Goal: Check status: Check status

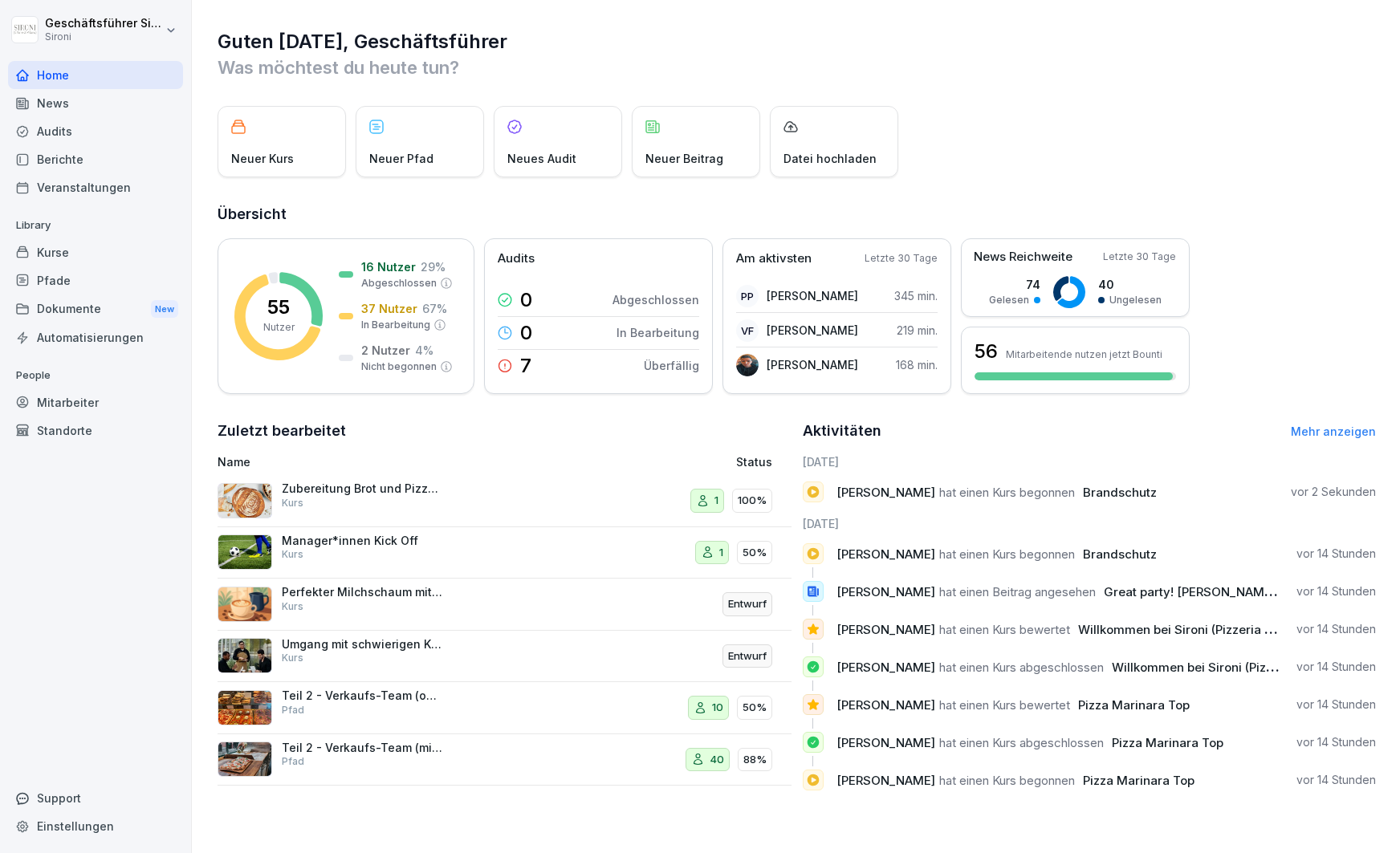
click at [70, 407] on div "Mitarbeiter" at bounding box center [95, 403] width 175 height 28
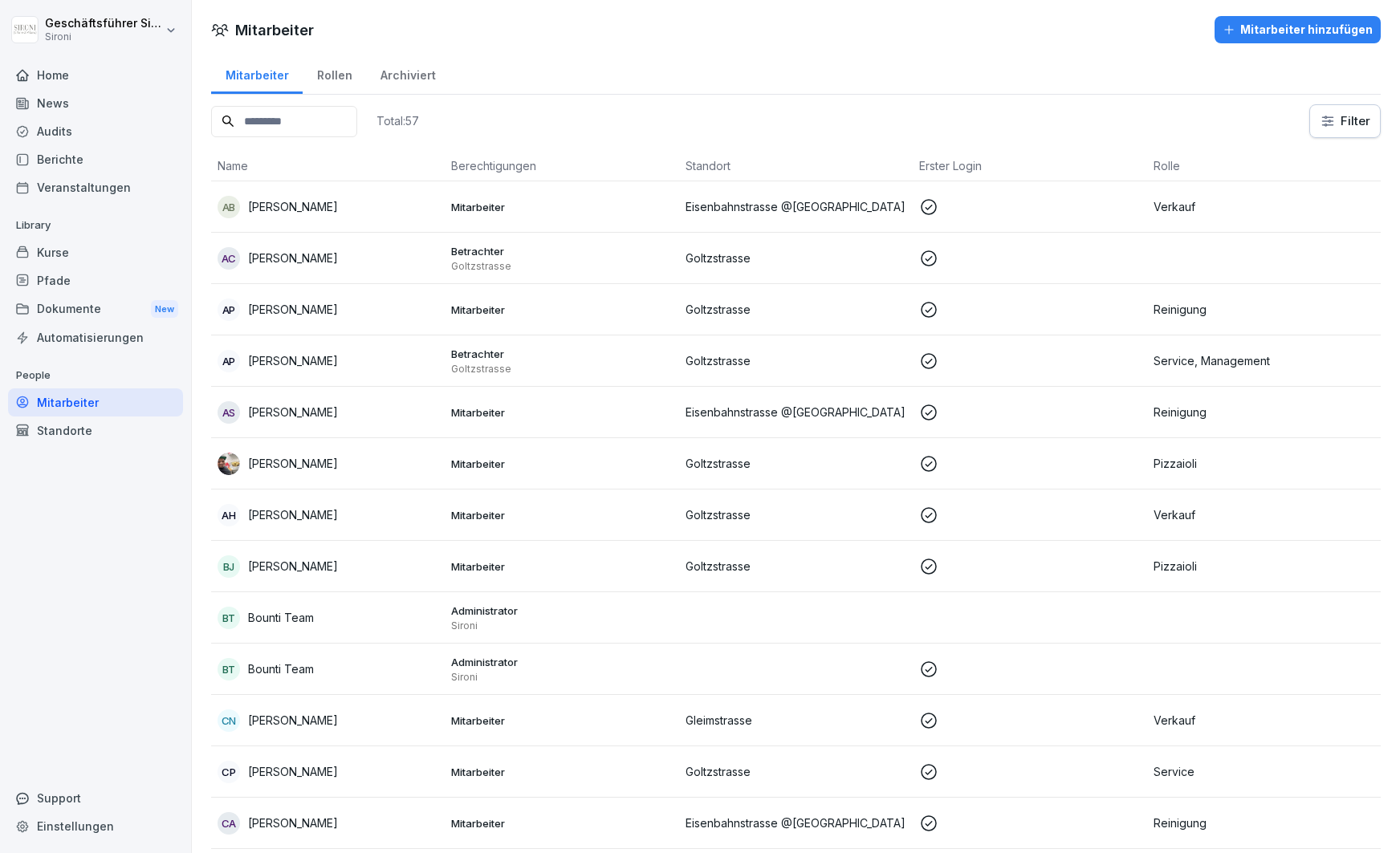
click at [1348, 113] on html "Geschäftsführer [PERSON_NAME] Home News Audits Berichte Veranstaltungen Library…" at bounding box center [700, 426] width 1400 height 853
click at [1338, 140] on html "Geschäftsführer [PERSON_NAME] Home News Audits Berichte Veranstaltungen Library…" at bounding box center [700, 426] width 1400 height 853
click at [1338, 132] on html "Geschäftsführer [PERSON_NAME] Home News Audits Berichte Veranstaltungen Library…" at bounding box center [700, 426] width 1400 height 853
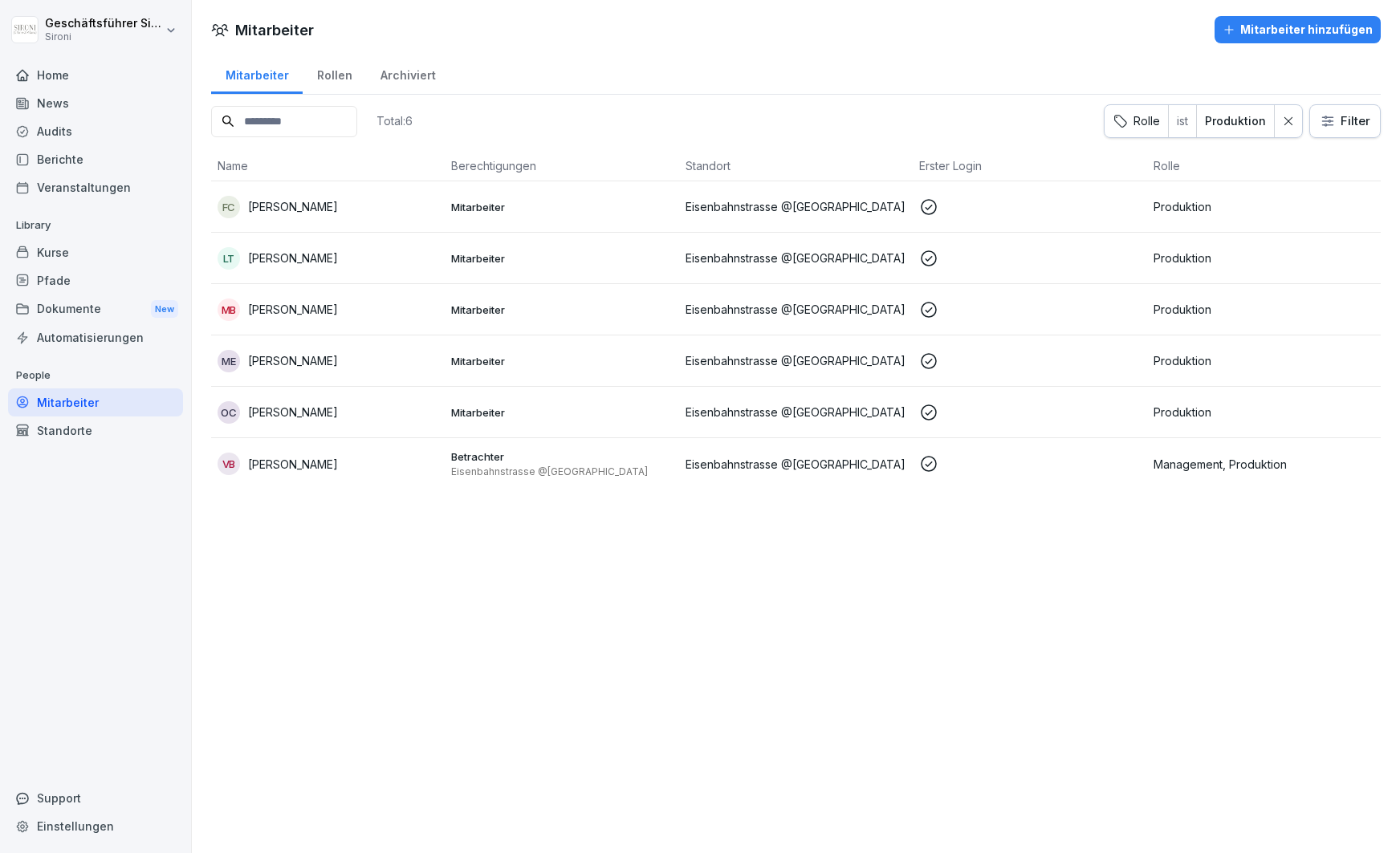
click at [296, 200] on p "[PERSON_NAME]" at bounding box center [292, 206] width 90 height 17
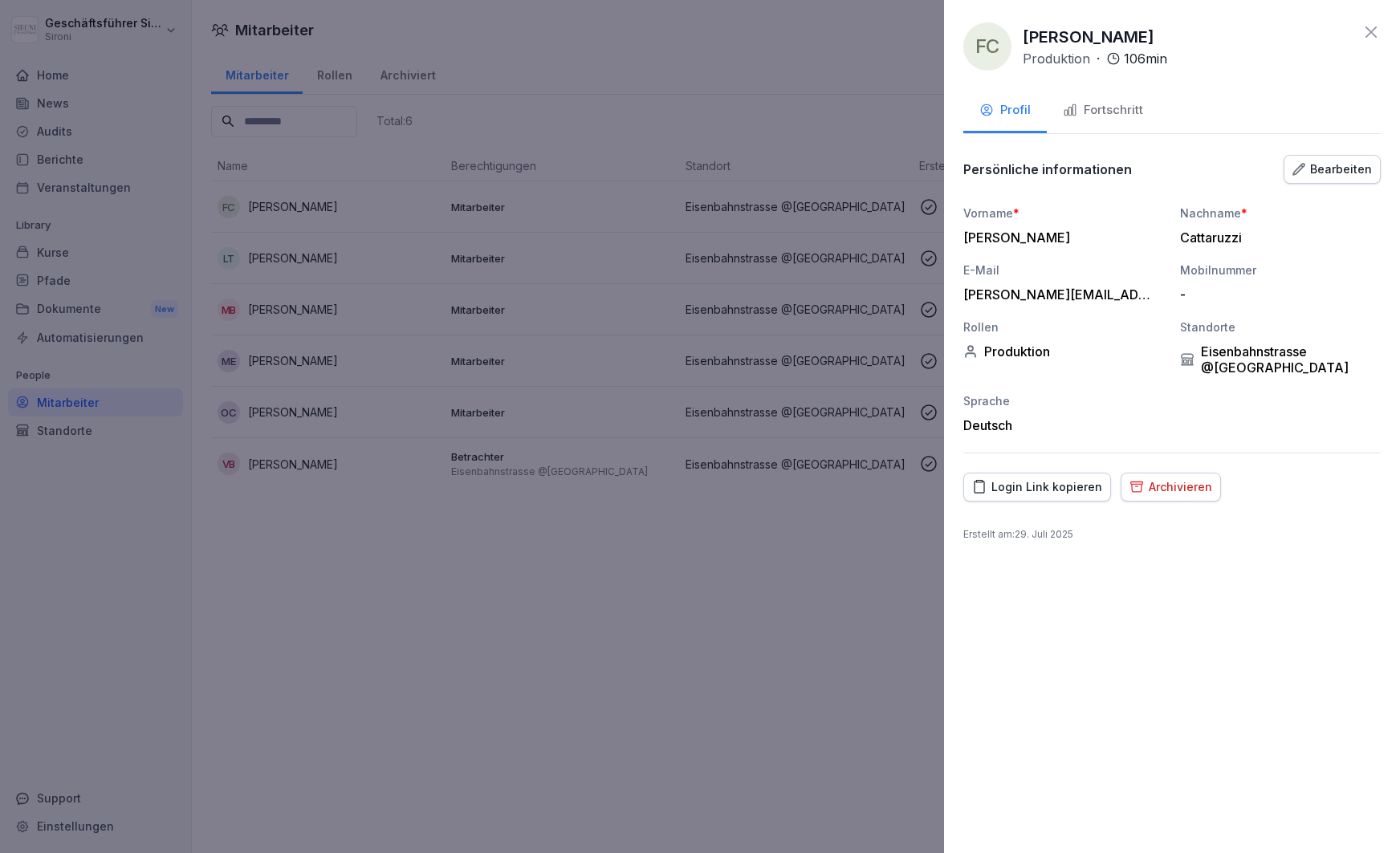
click at [1081, 114] on div "Fortschritt" at bounding box center [1103, 110] width 80 height 19
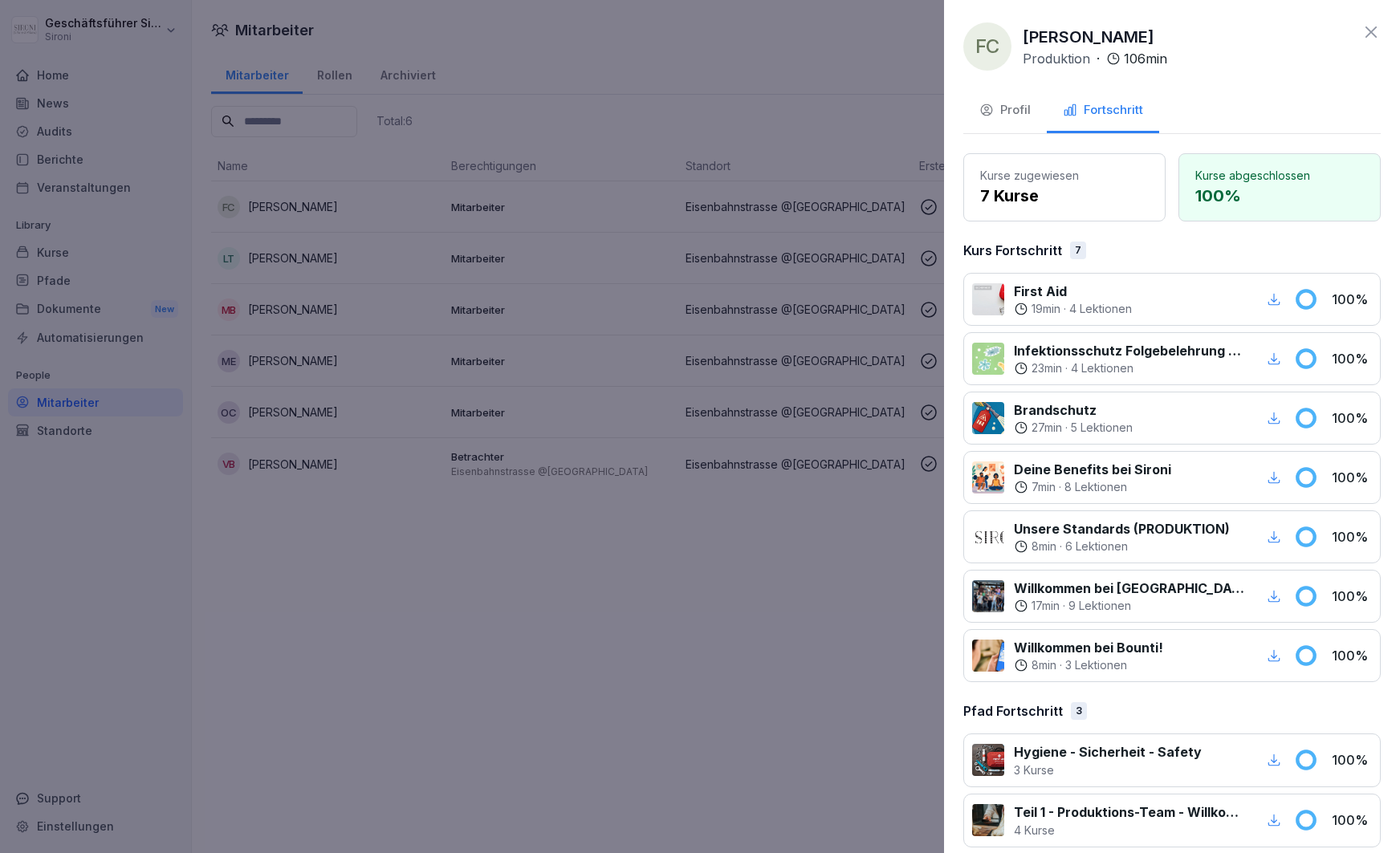
click at [1379, 35] on icon at bounding box center [1372, 32] width 20 height 20
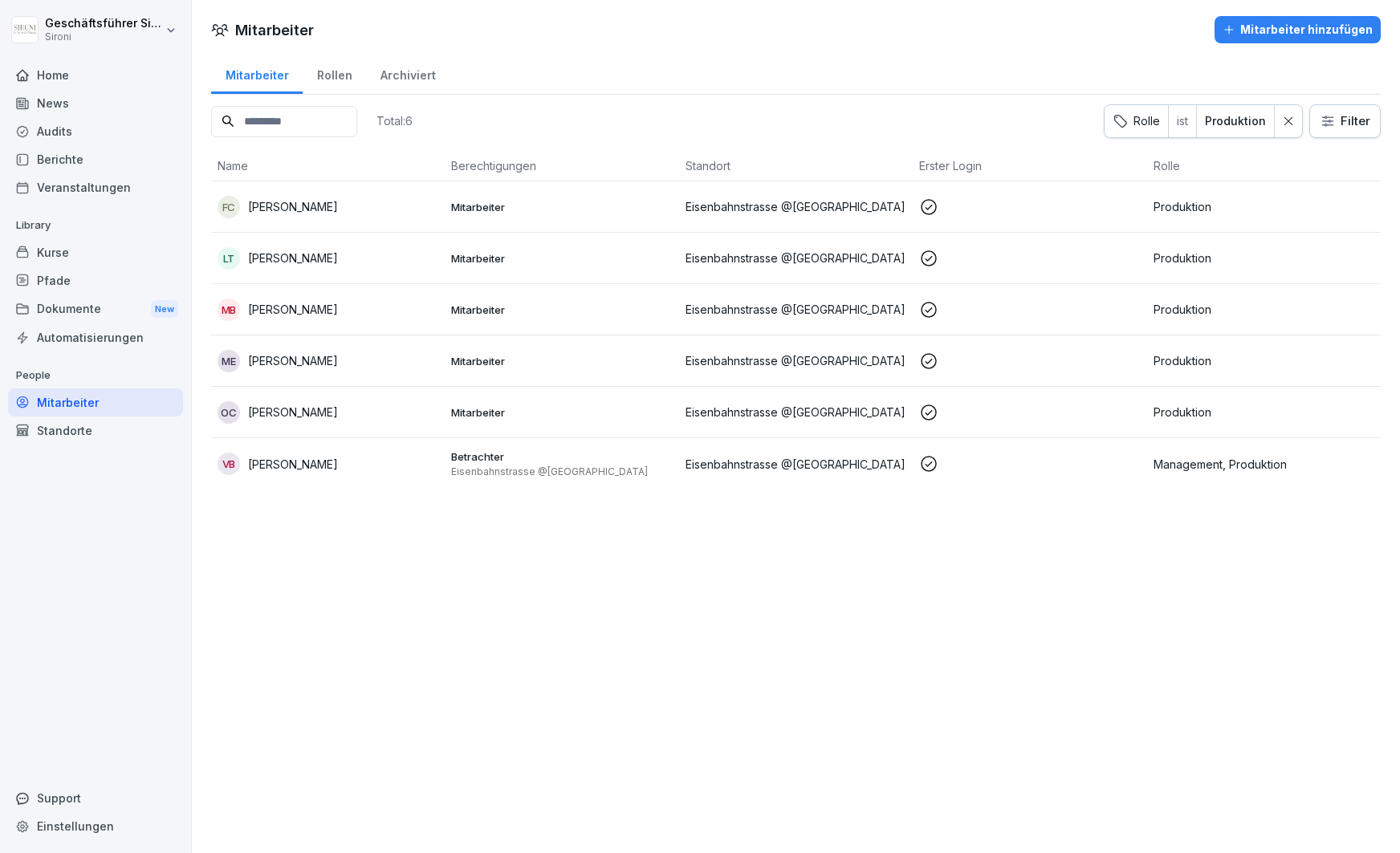
click at [1292, 116] on icon at bounding box center [1288, 121] width 12 height 12
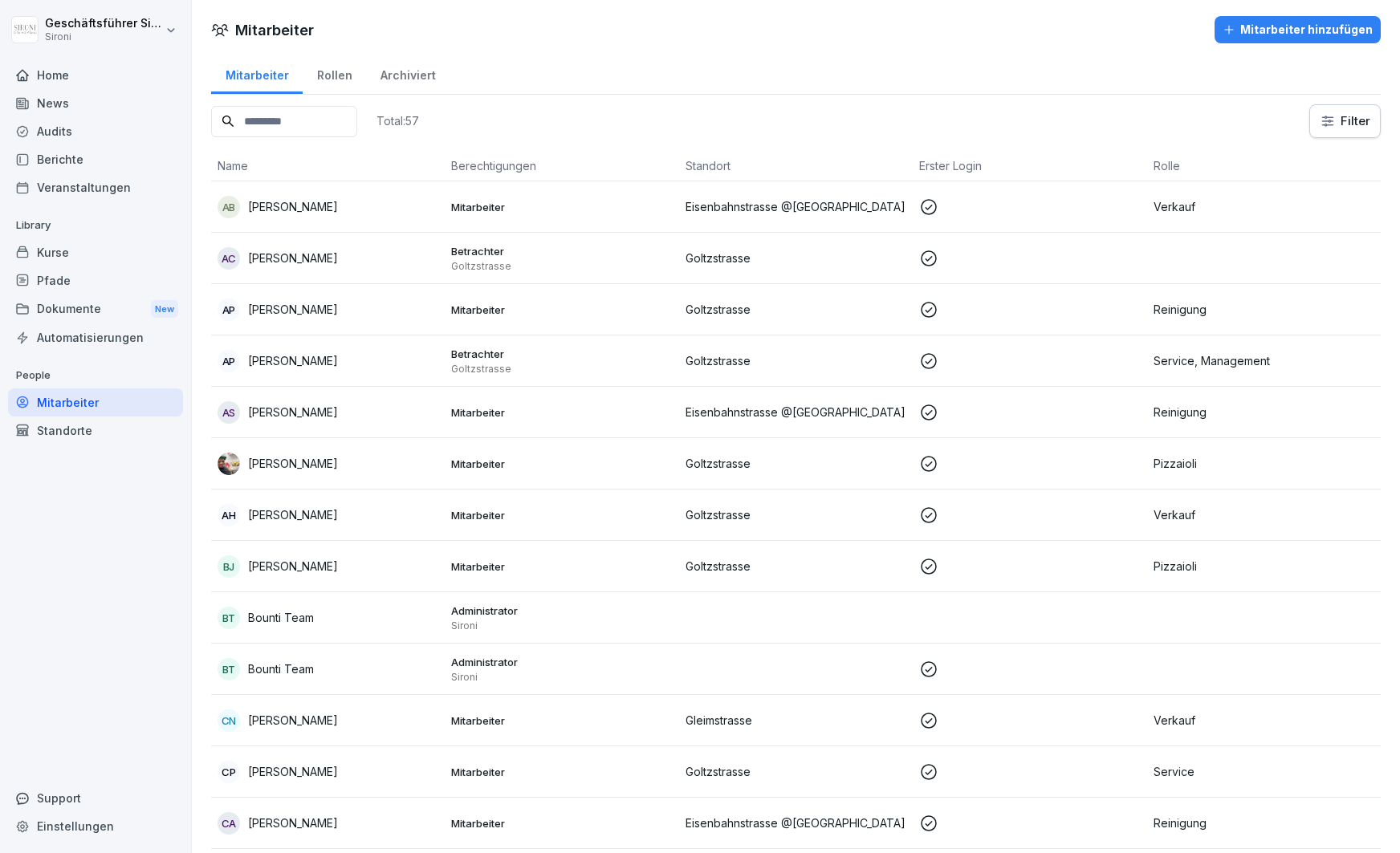
click at [1356, 108] on html "Geschäftsführer [PERSON_NAME] Home News Audits Berichte Veranstaltungen Library…" at bounding box center [700, 426] width 1400 height 853
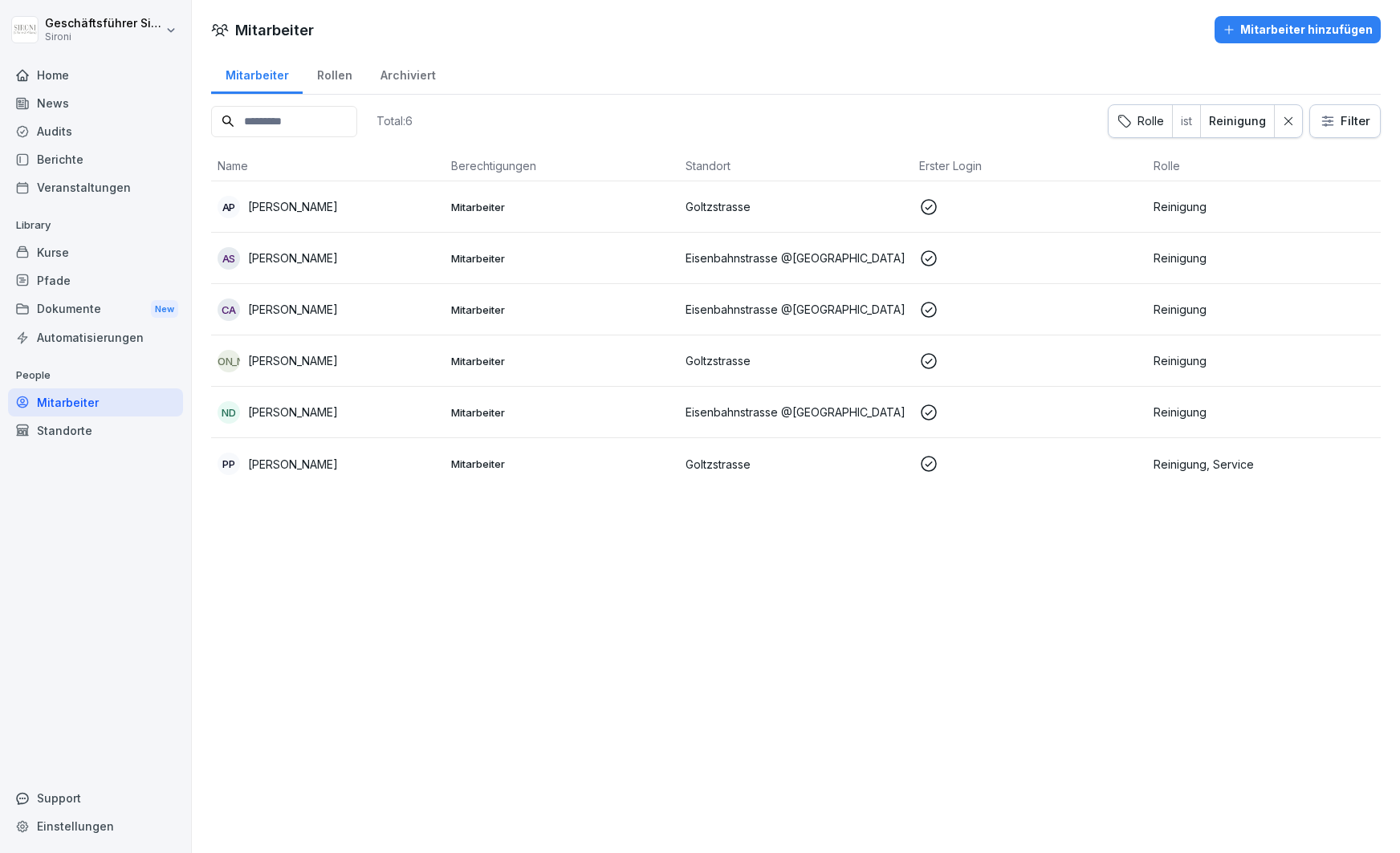
click at [283, 259] on p "[PERSON_NAME]" at bounding box center [292, 258] width 90 height 17
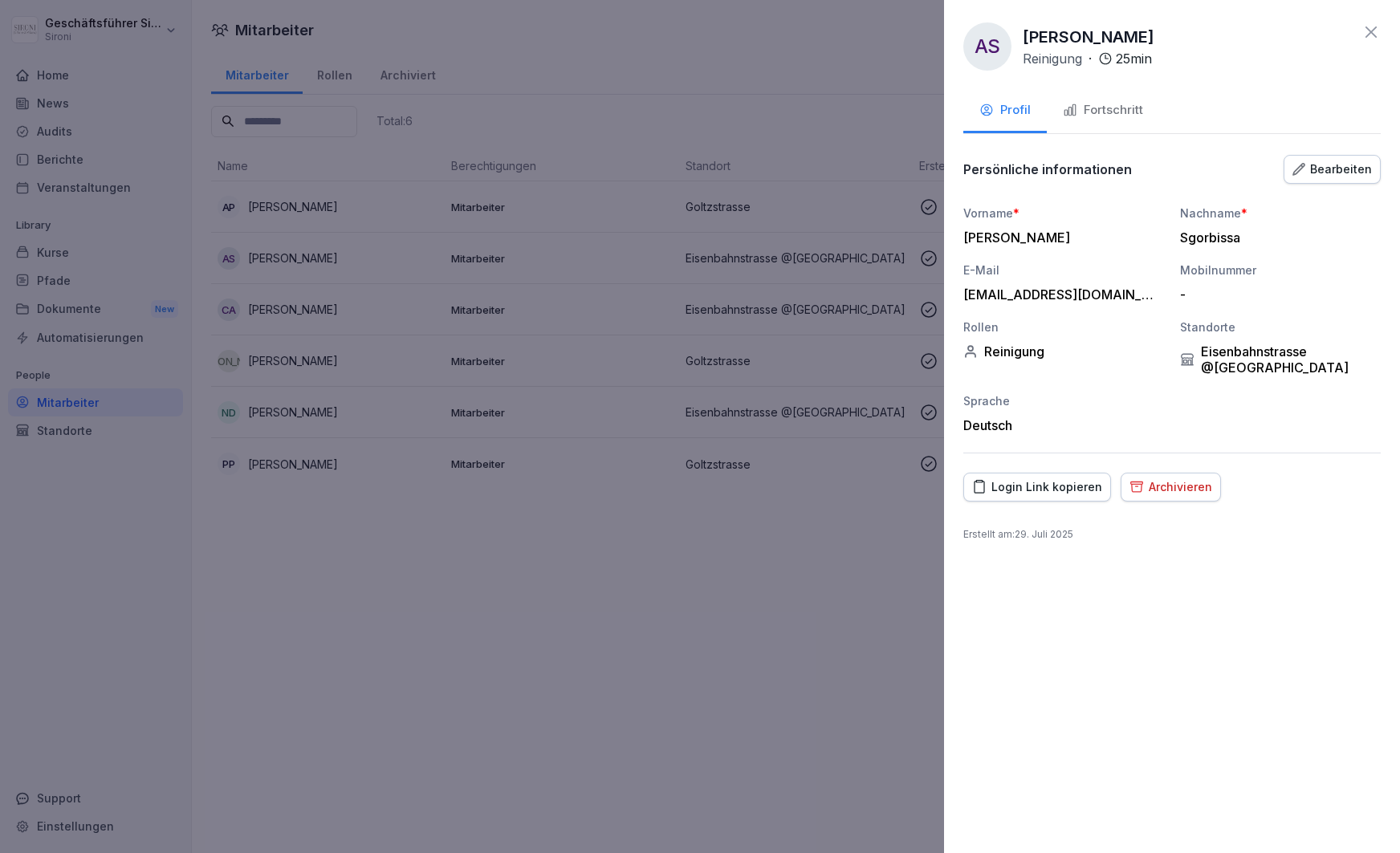
click at [1094, 106] on div "Fortschritt" at bounding box center [1103, 110] width 80 height 19
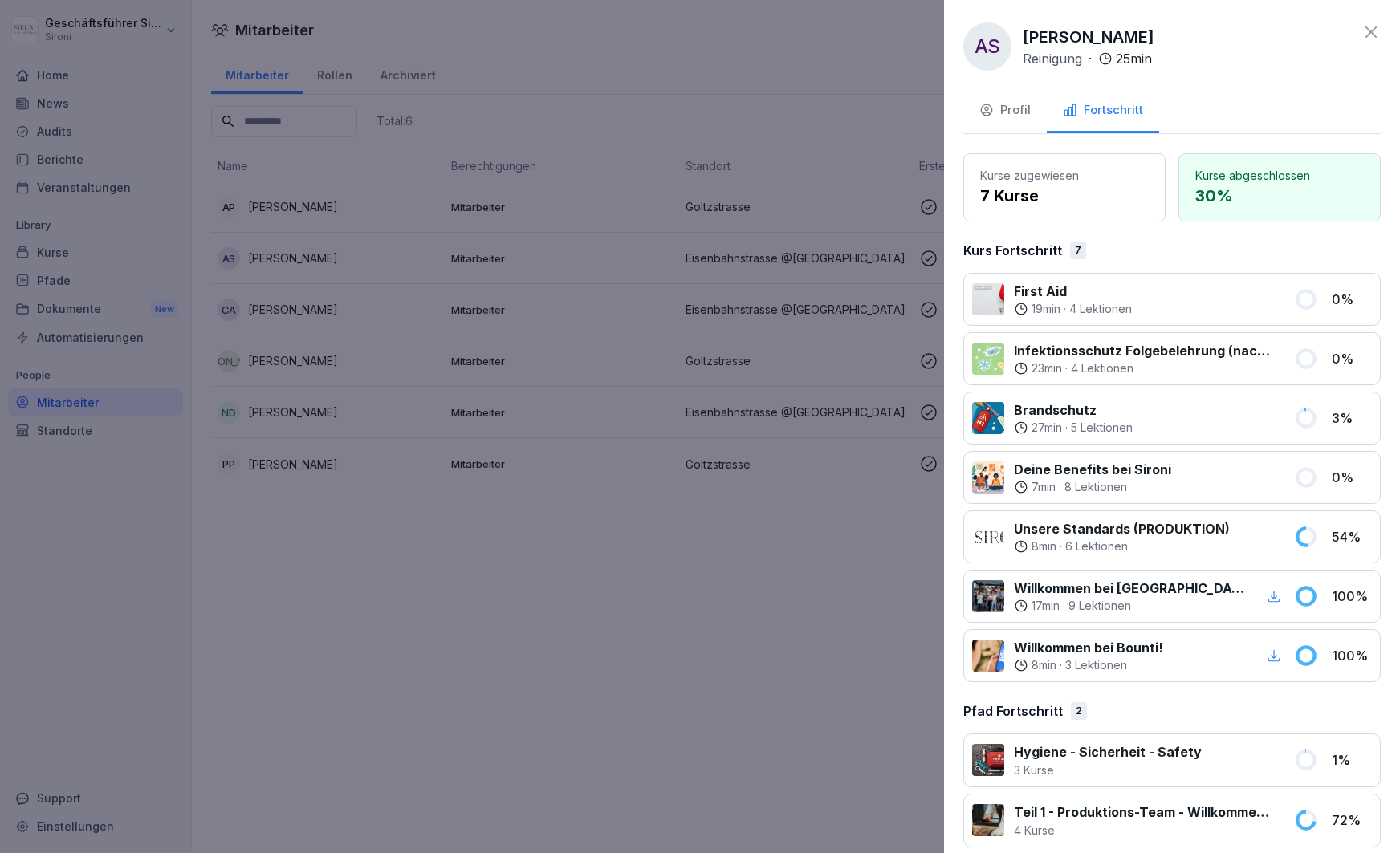
click at [1370, 34] on icon at bounding box center [1372, 32] width 20 height 20
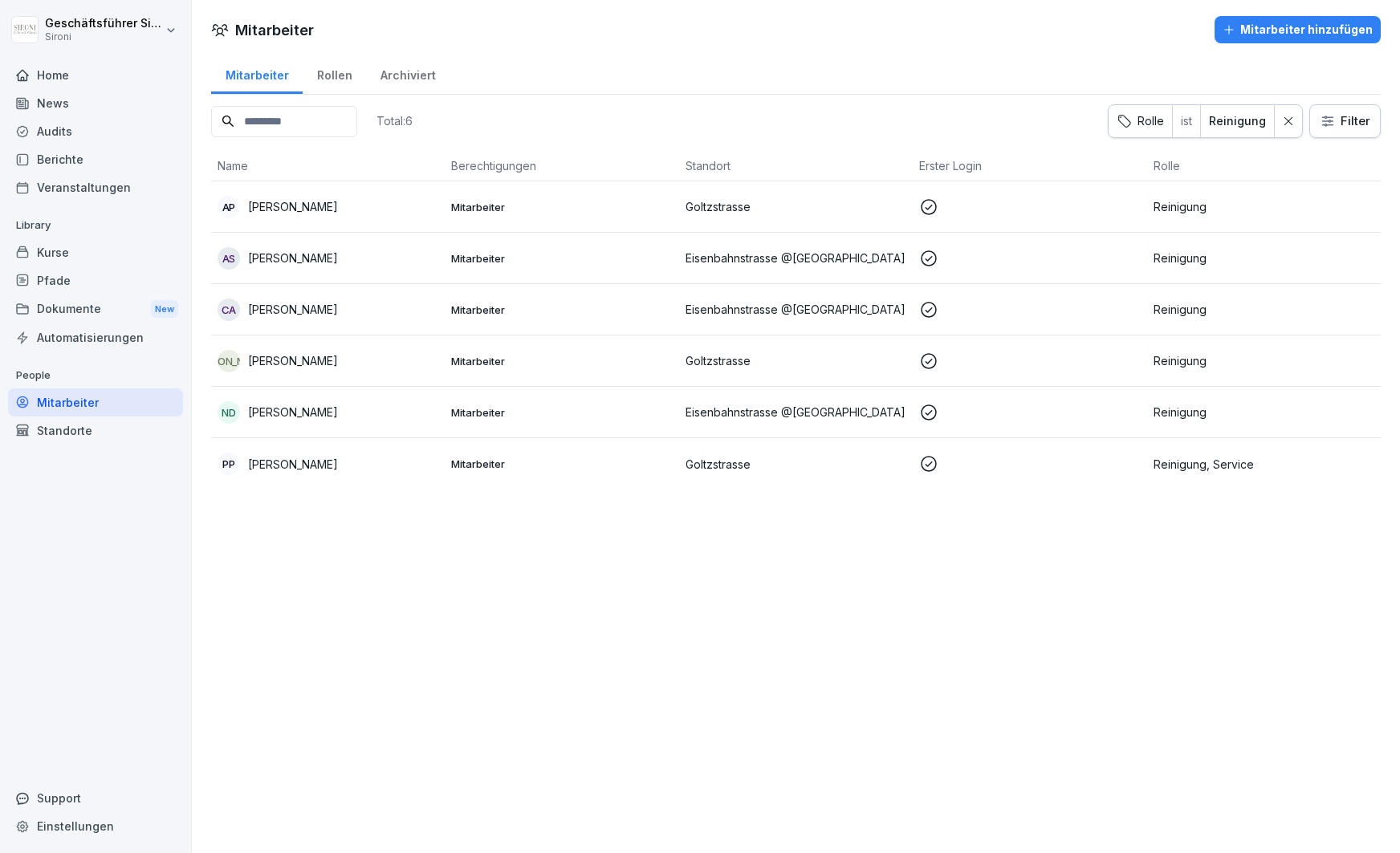
click at [314, 245] on td "AS [PERSON_NAME]" at bounding box center [328, 259] width 234 height 52
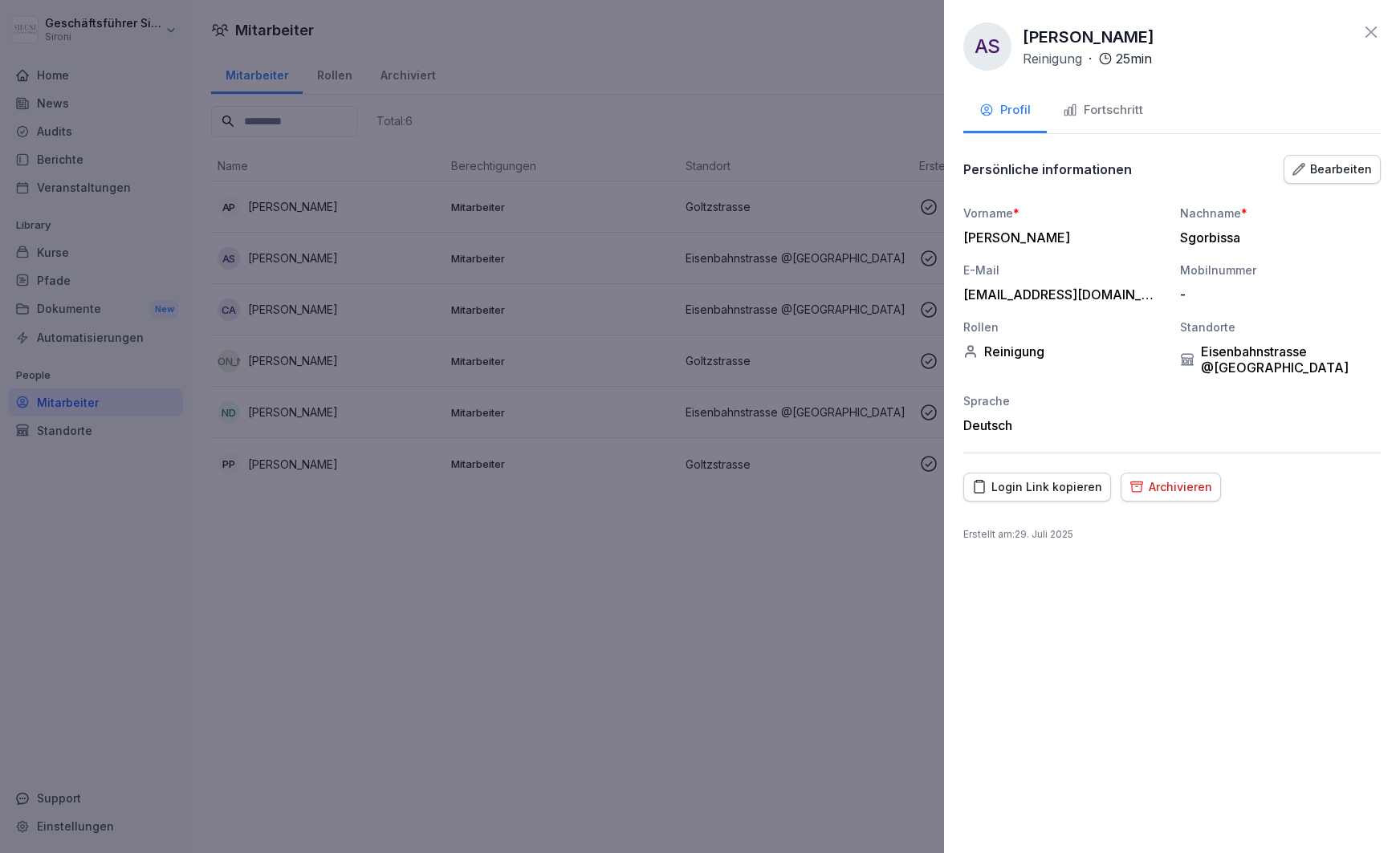
click at [1110, 114] on div "Fortschritt" at bounding box center [1103, 110] width 80 height 19
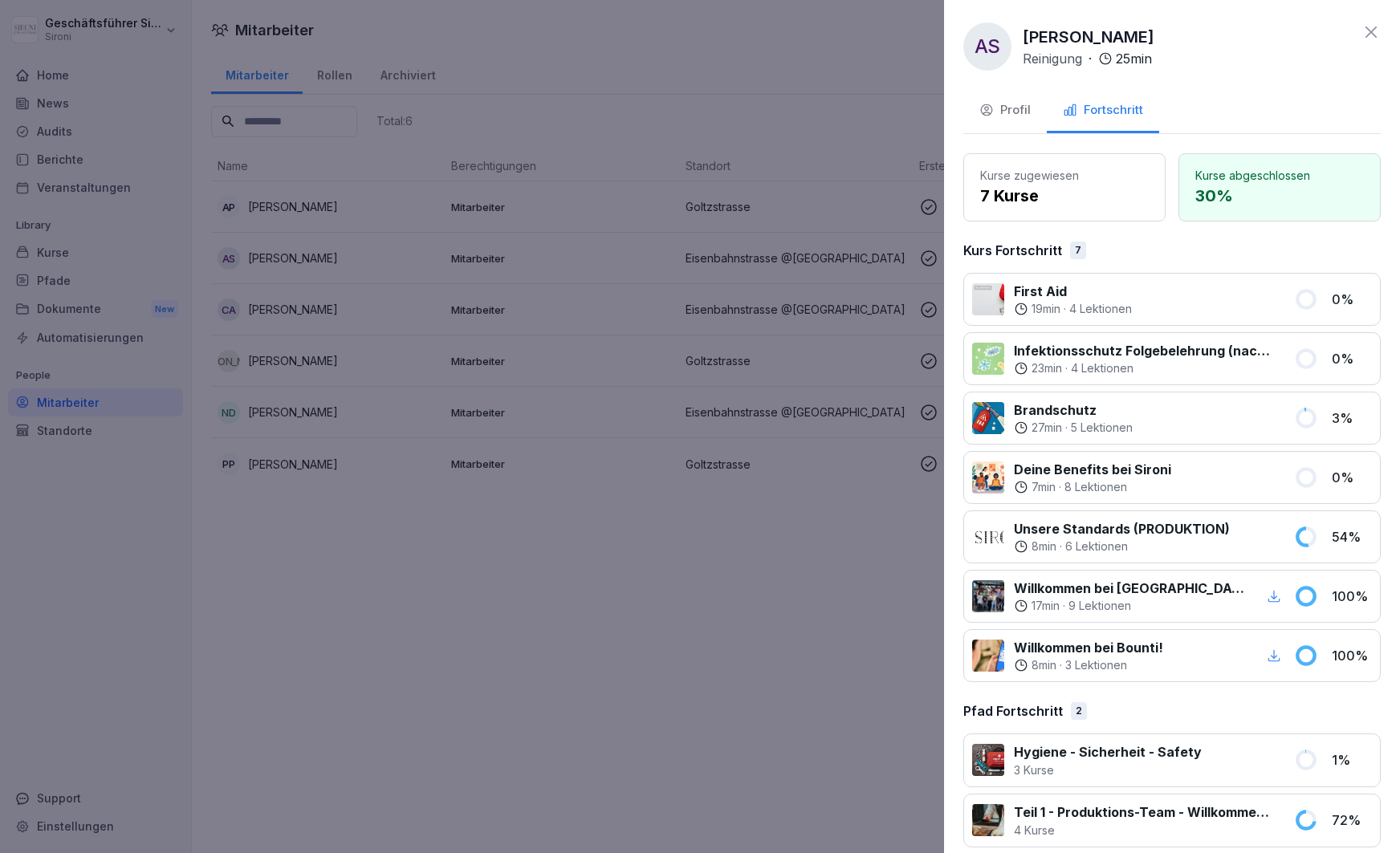
scroll to position [17, 0]
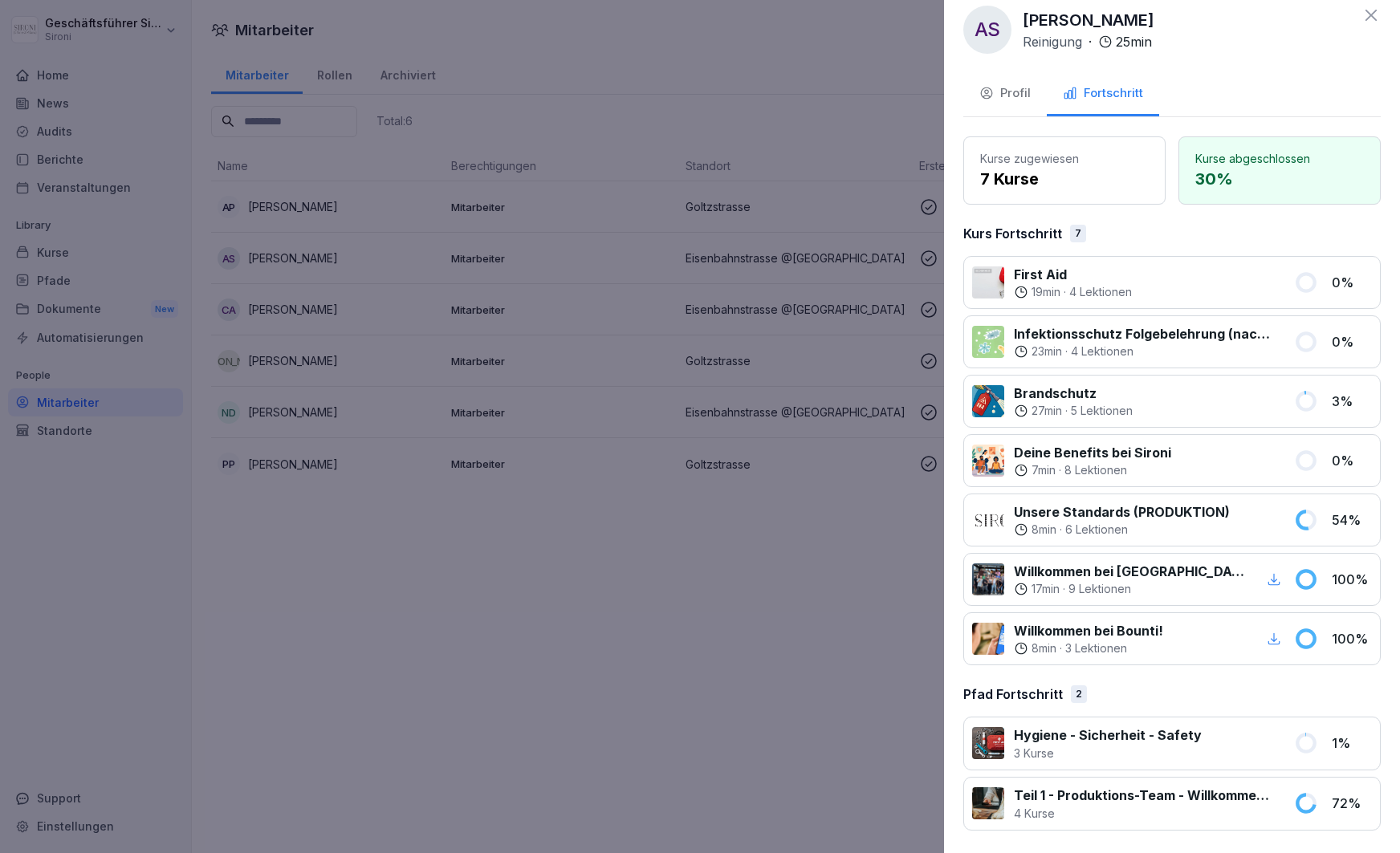
click at [1372, 17] on icon at bounding box center [1371, 15] width 12 height 12
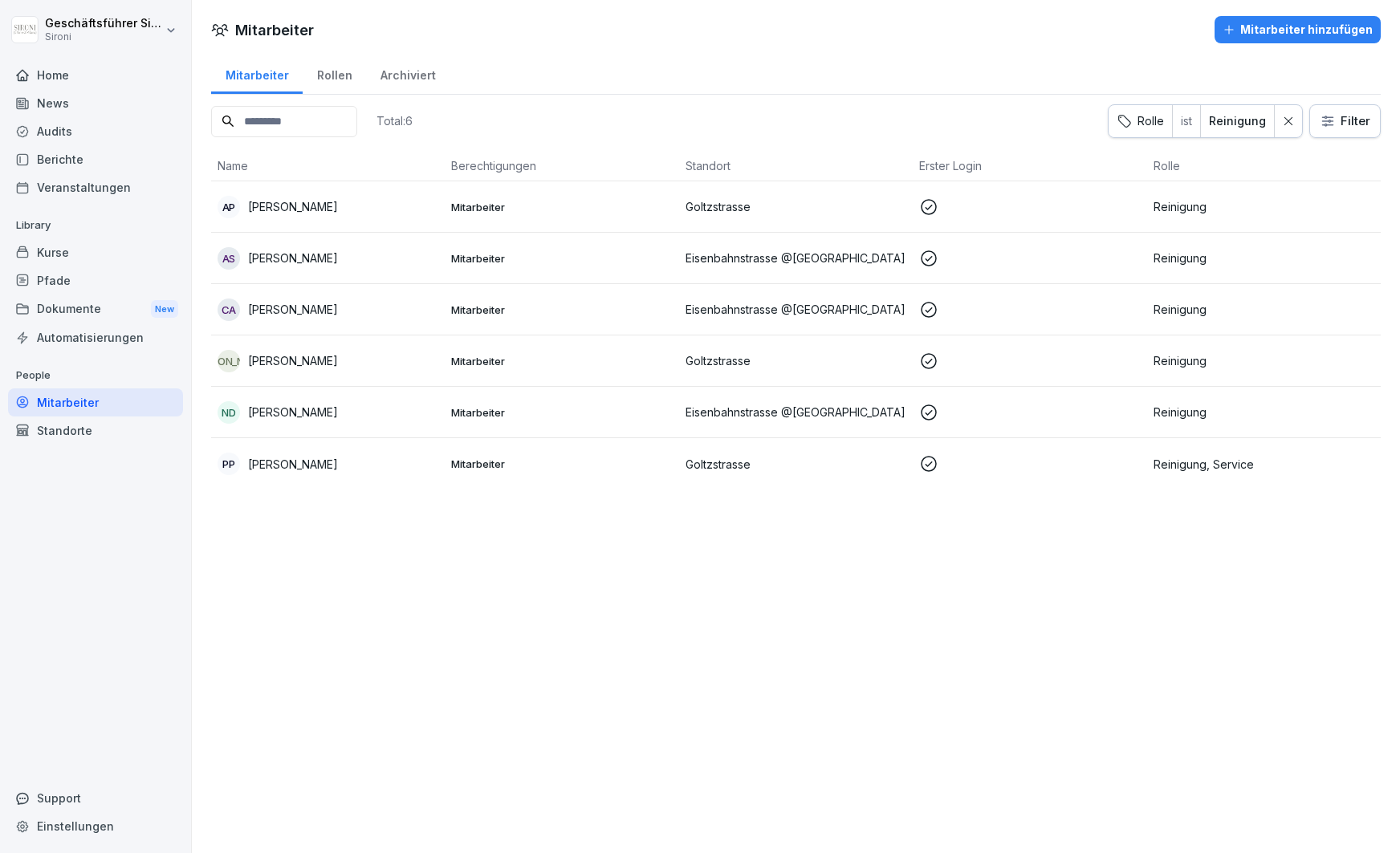
click at [288, 415] on p "[PERSON_NAME]" at bounding box center [292, 411] width 90 height 17
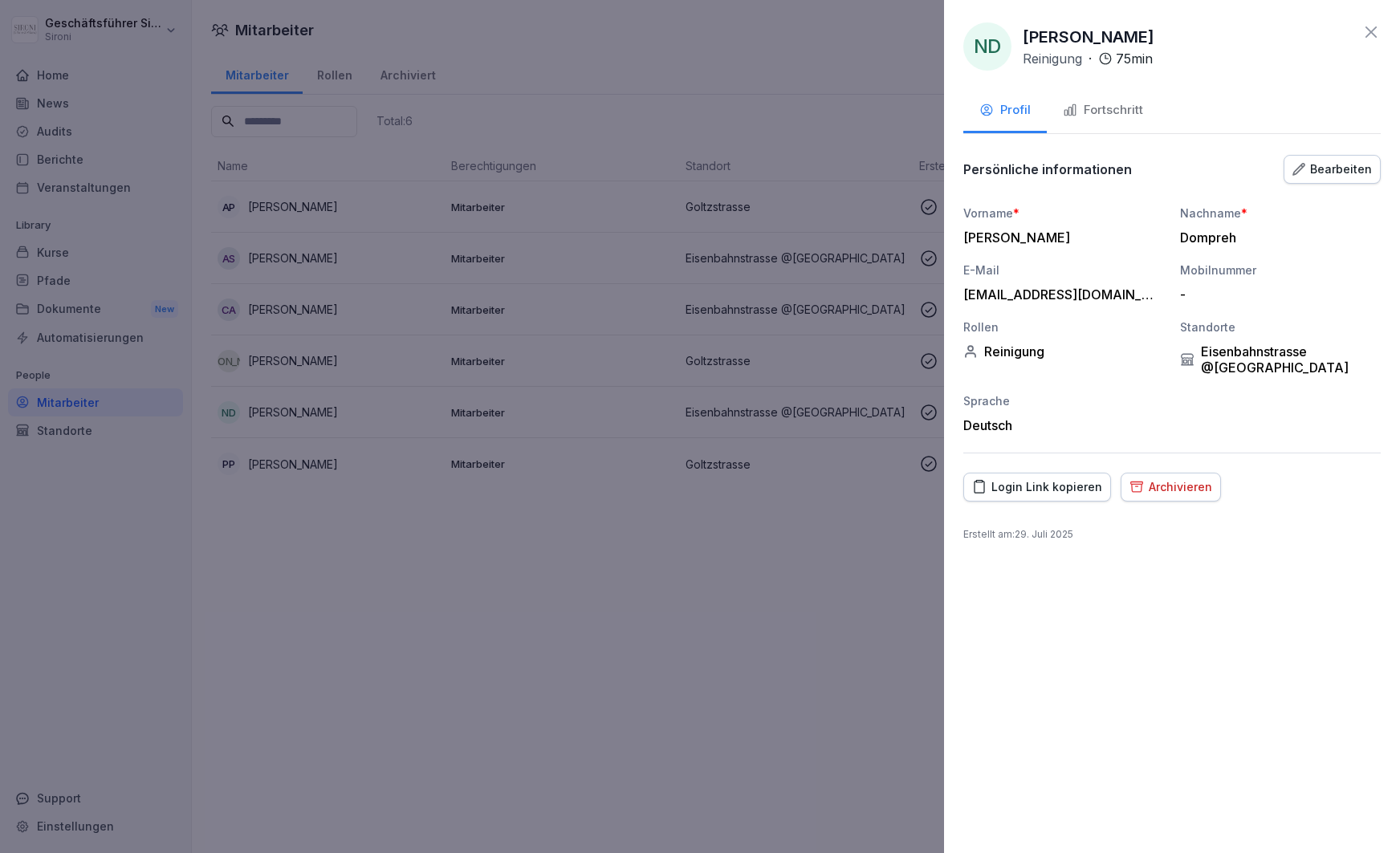
click at [1116, 115] on div "Fortschritt" at bounding box center [1103, 110] width 80 height 19
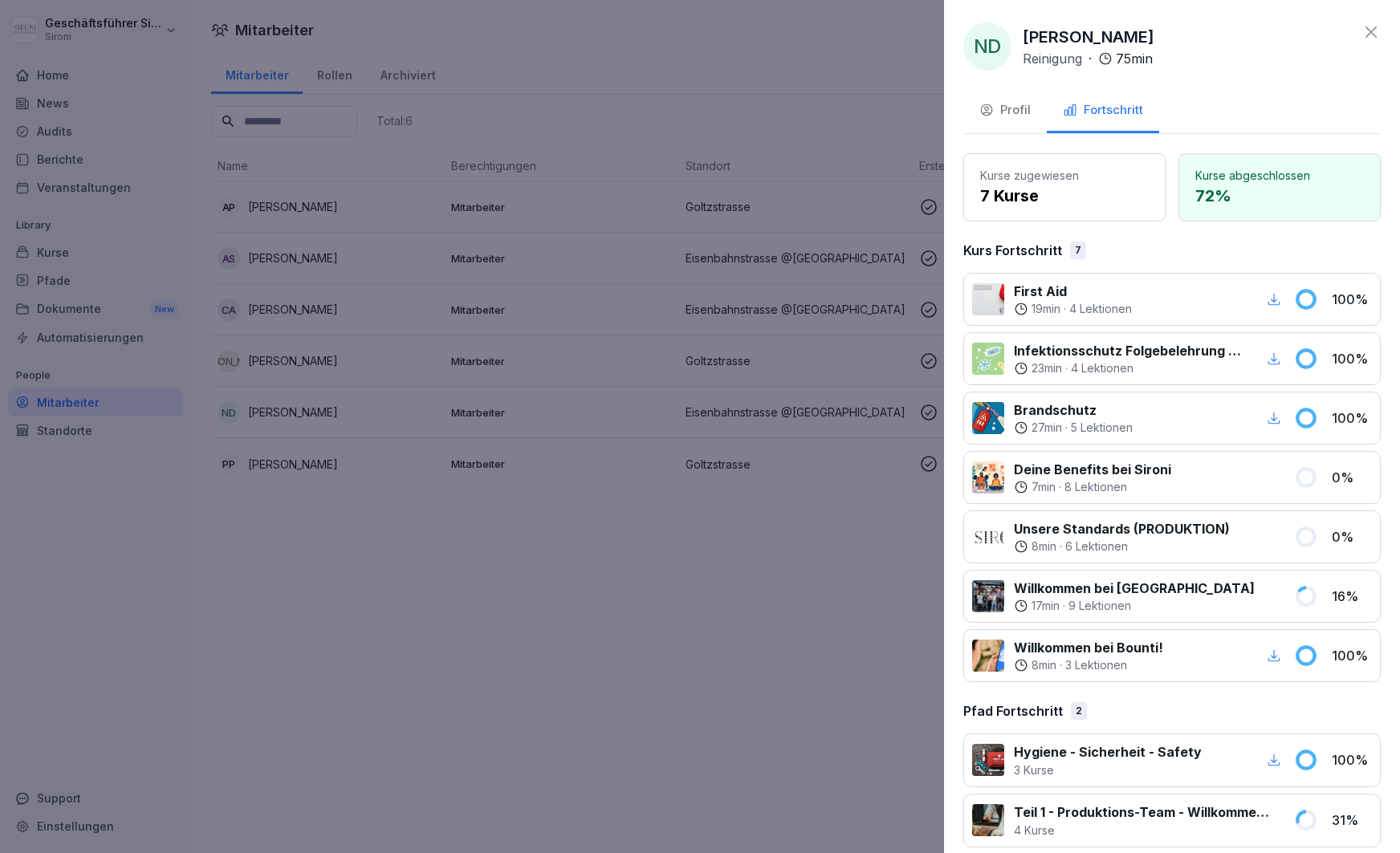
click at [1379, 32] on icon at bounding box center [1372, 32] width 20 height 20
